Goal: Register for event/course

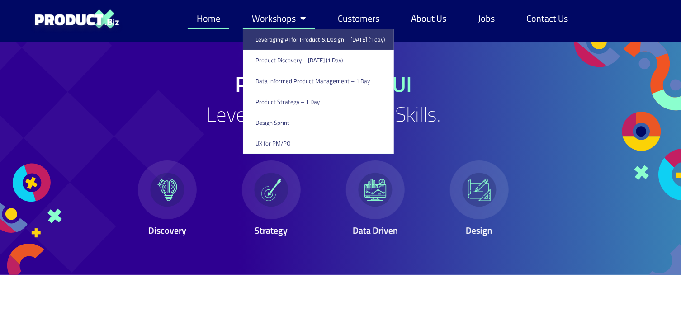
click at [295, 43] on link "Leveraging AI for Product & Design – [DATE] (1 day)" at bounding box center [318, 39] width 151 height 21
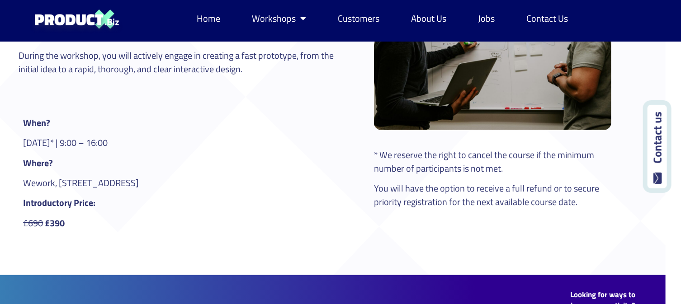
scroll to position [377, 15]
